Goal: Task Accomplishment & Management: Manage account settings

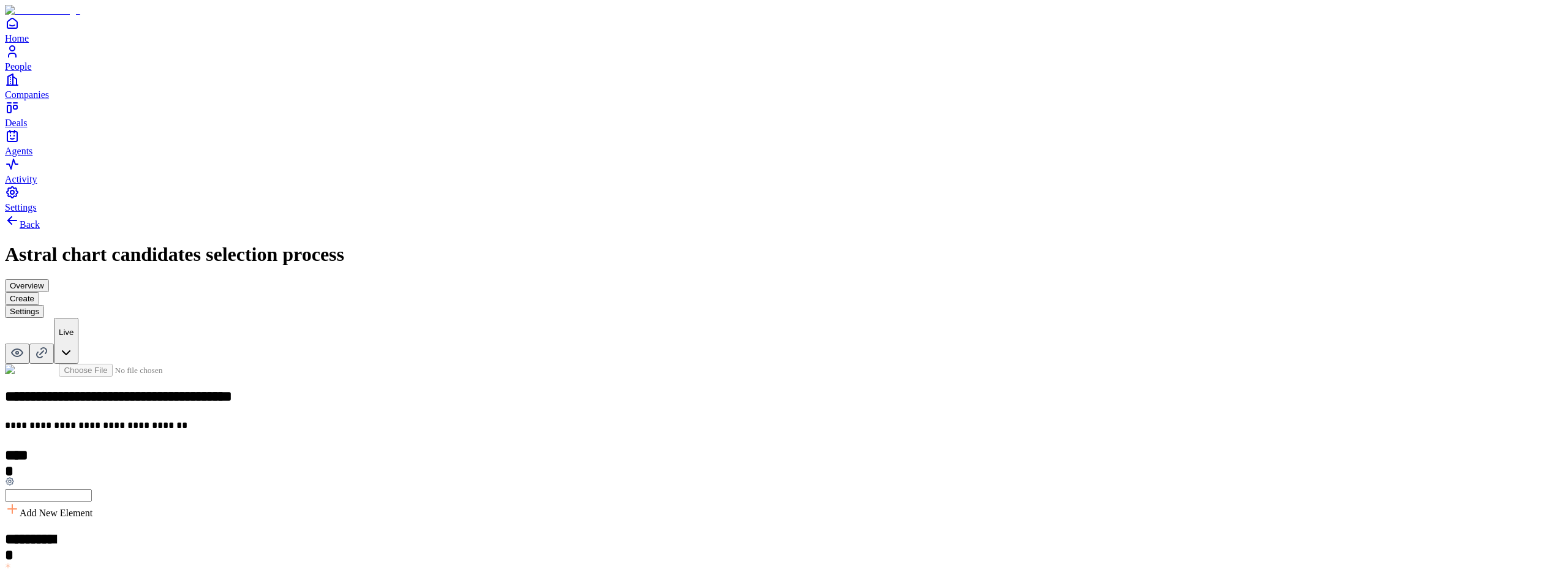
click at [44, 305] on button "Settings" at bounding box center [24, 311] width 39 height 13
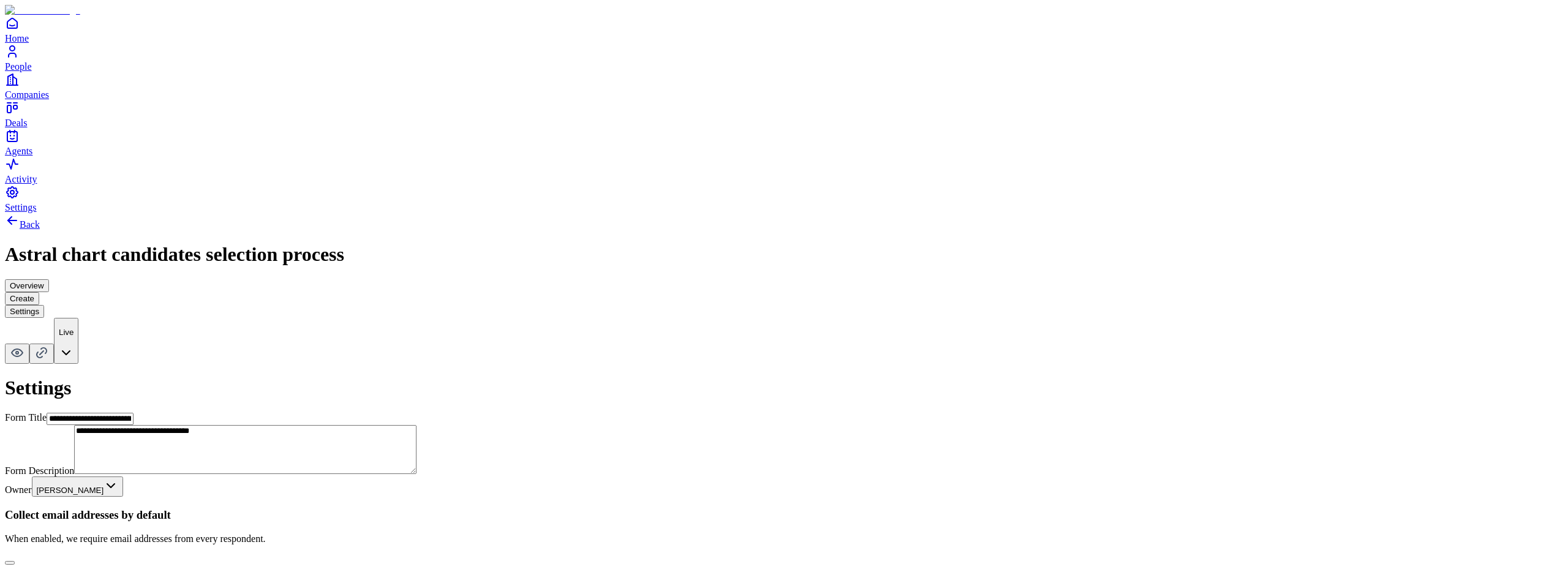
scroll to position [430, 0]
type input "*"
type input "**********"
